Goal: Find specific page/section: Find specific page/section

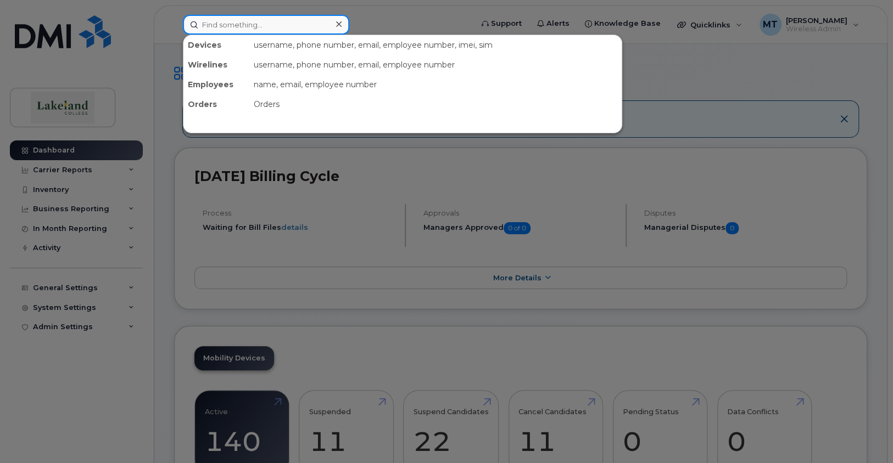
click at [234, 27] on input at bounding box center [266, 25] width 166 height 20
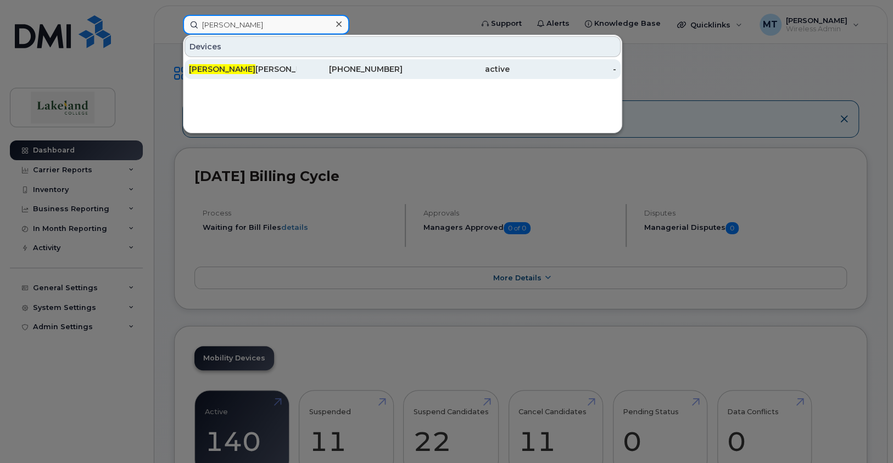
type input "[PERSON_NAME]"
click at [197, 68] on span "[PERSON_NAME]" at bounding box center [222, 69] width 66 height 10
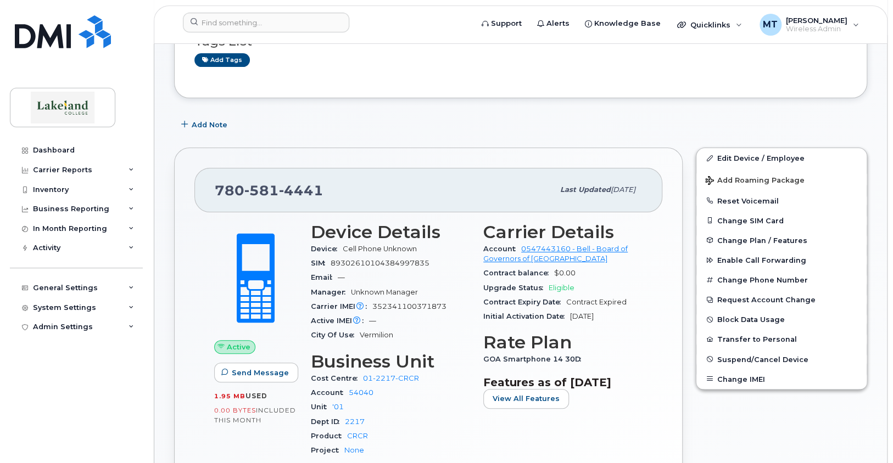
scroll to position [164, 0]
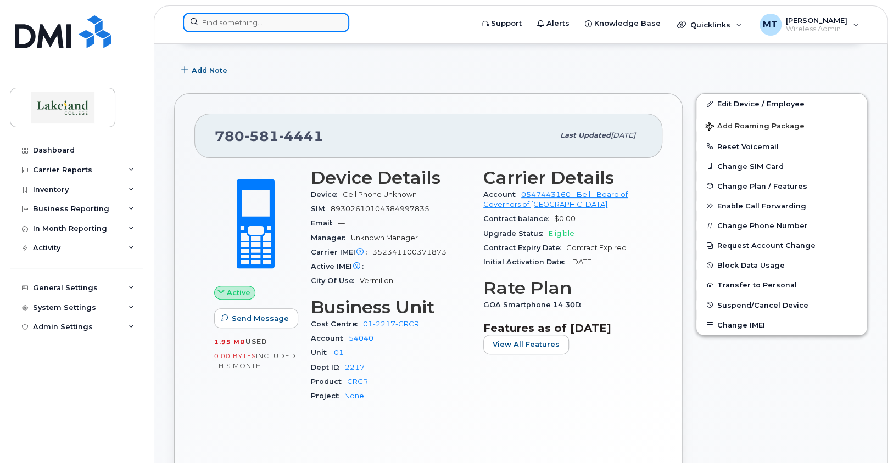
click at [288, 21] on input at bounding box center [266, 23] width 166 height 20
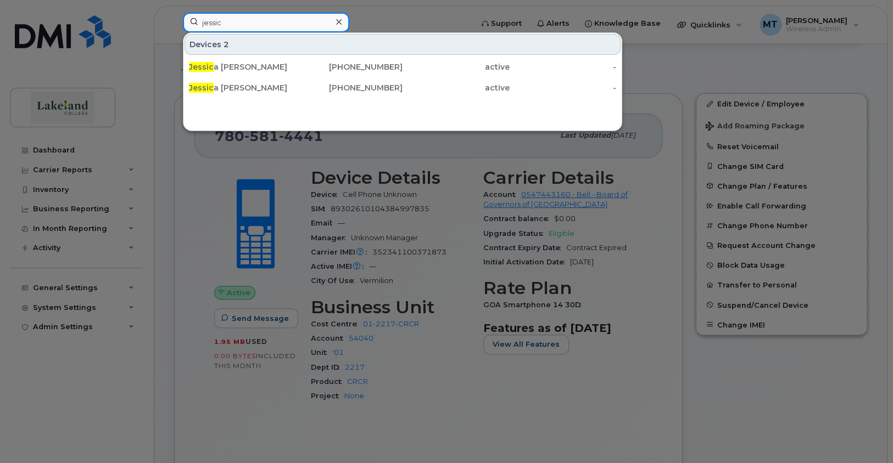
type input "jessic"
click at [300, 116] on div "Devices 2 Jessic a Amundrud 780-808-0006 active - Jessic a Leaman 780-853-7197 …" at bounding box center [402, 81] width 439 height 99
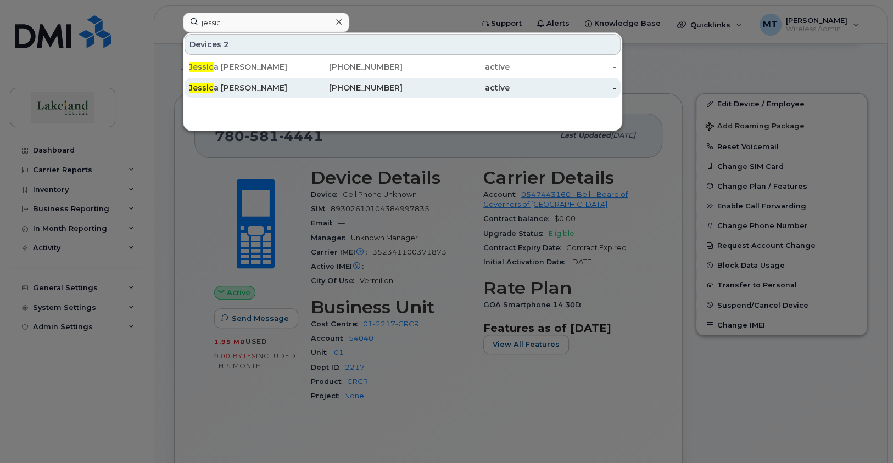
click at [215, 87] on div "Jessic a Leaman" at bounding box center [242, 87] width 107 height 11
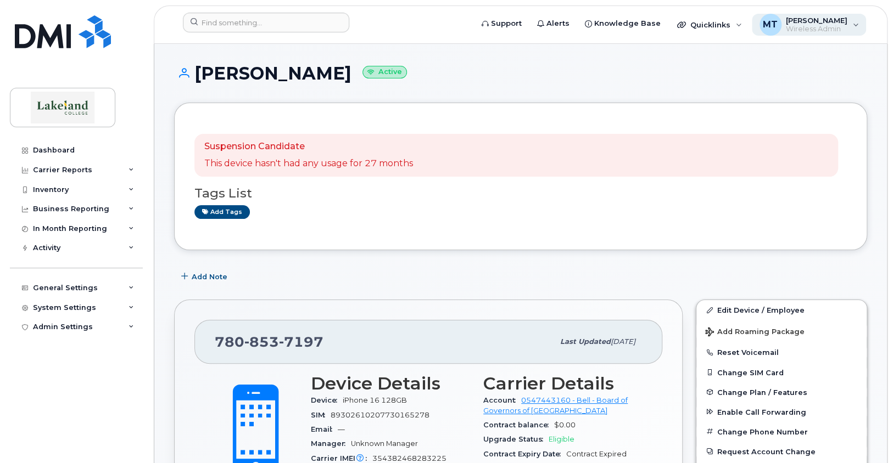
click at [786, 23] on span "[PERSON_NAME]" at bounding box center [816, 20] width 61 height 9
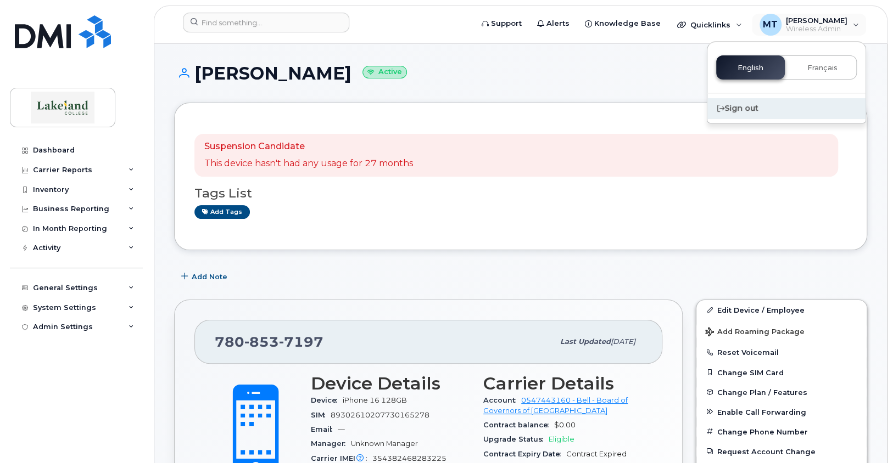
click at [738, 109] on div "Sign out" at bounding box center [786, 108] width 158 height 20
